Goal: Find specific page/section: Find specific page/section

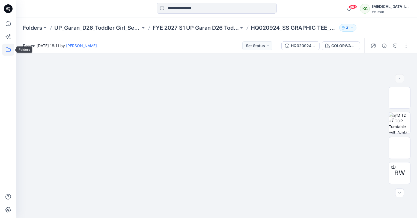
click at [9, 51] on icon at bounding box center [8, 50] width 12 height 12
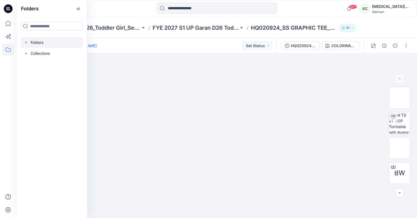
click at [41, 41] on div at bounding box center [52, 42] width 62 height 11
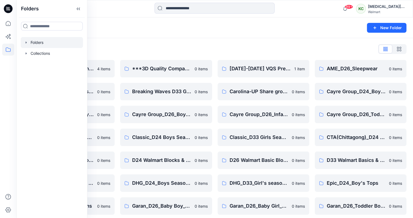
click at [201, 27] on div "Folders" at bounding box center [193, 28] width 341 height 8
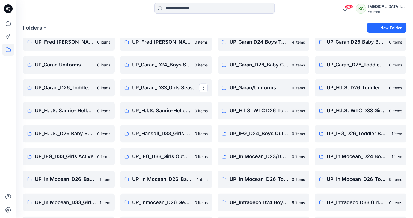
scroll to position [854, 0]
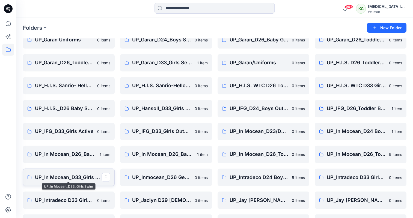
click at [76, 178] on p "UP_In Mocean_D33_Girls Swim" at bounding box center [68, 177] width 67 height 8
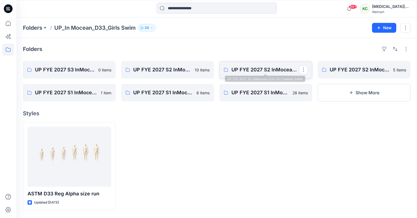
click at [259, 71] on p "UP FYE 2027 S2 InMocean D33 Girl Fashion Swim" at bounding box center [265, 70] width 68 height 8
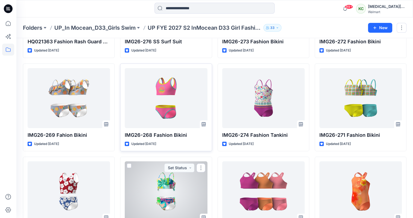
scroll to position [82, 0]
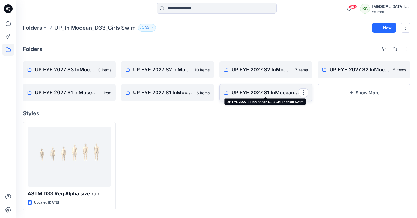
click at [259, 94] on p "UP FYE 2027 S1 InMocean D33 Girl Fashion Swim" at bounding box center [265, 93] width 68 height 8
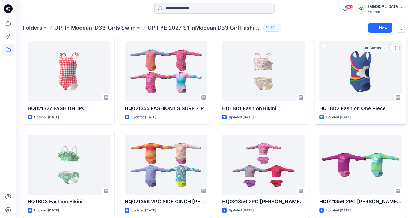
scroll to position [116, 0]
